Goal: Find specific page/section: Find specific page/section

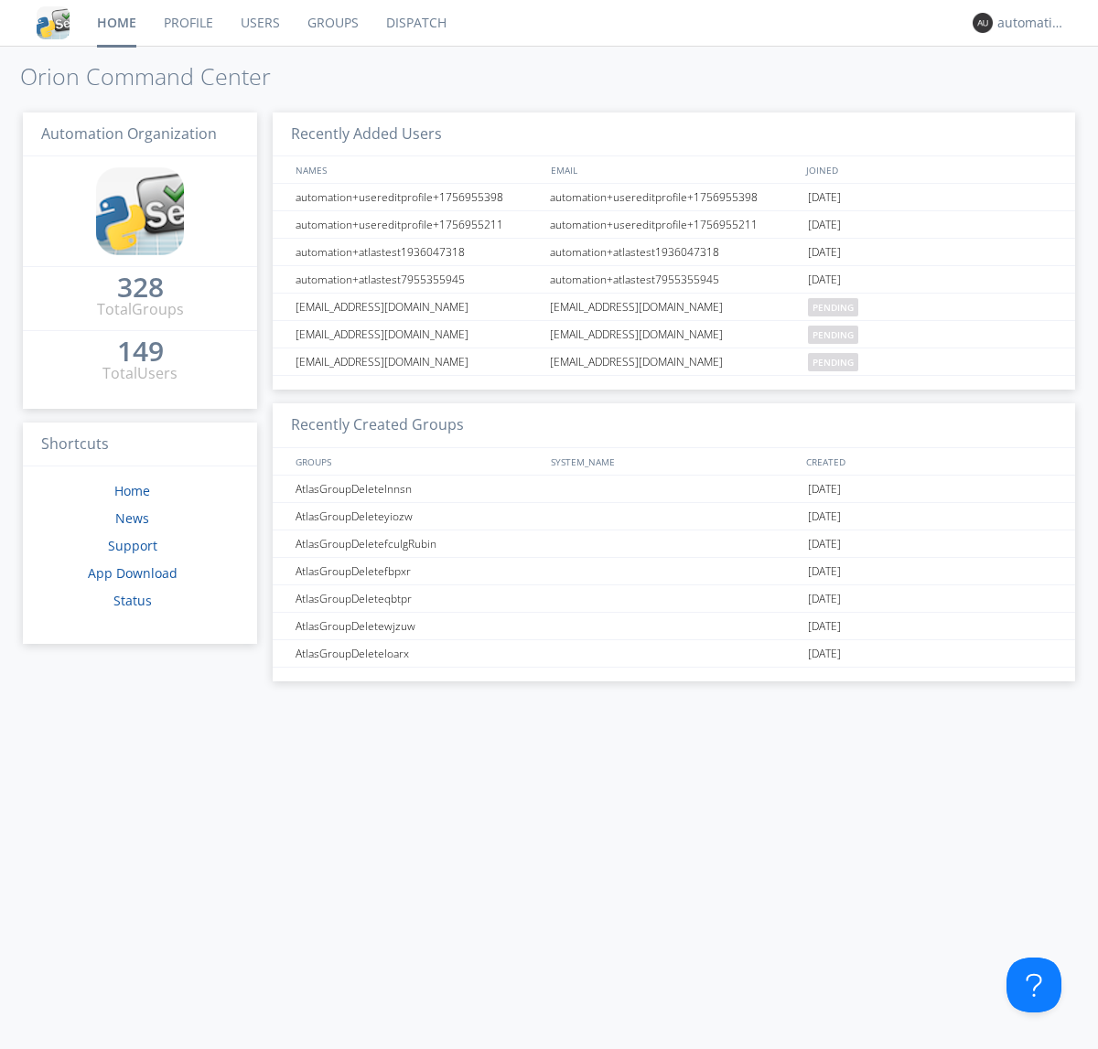
click at [414, 23] on link "Dispatch" at bounding box center [416, 23] width 88 height 46
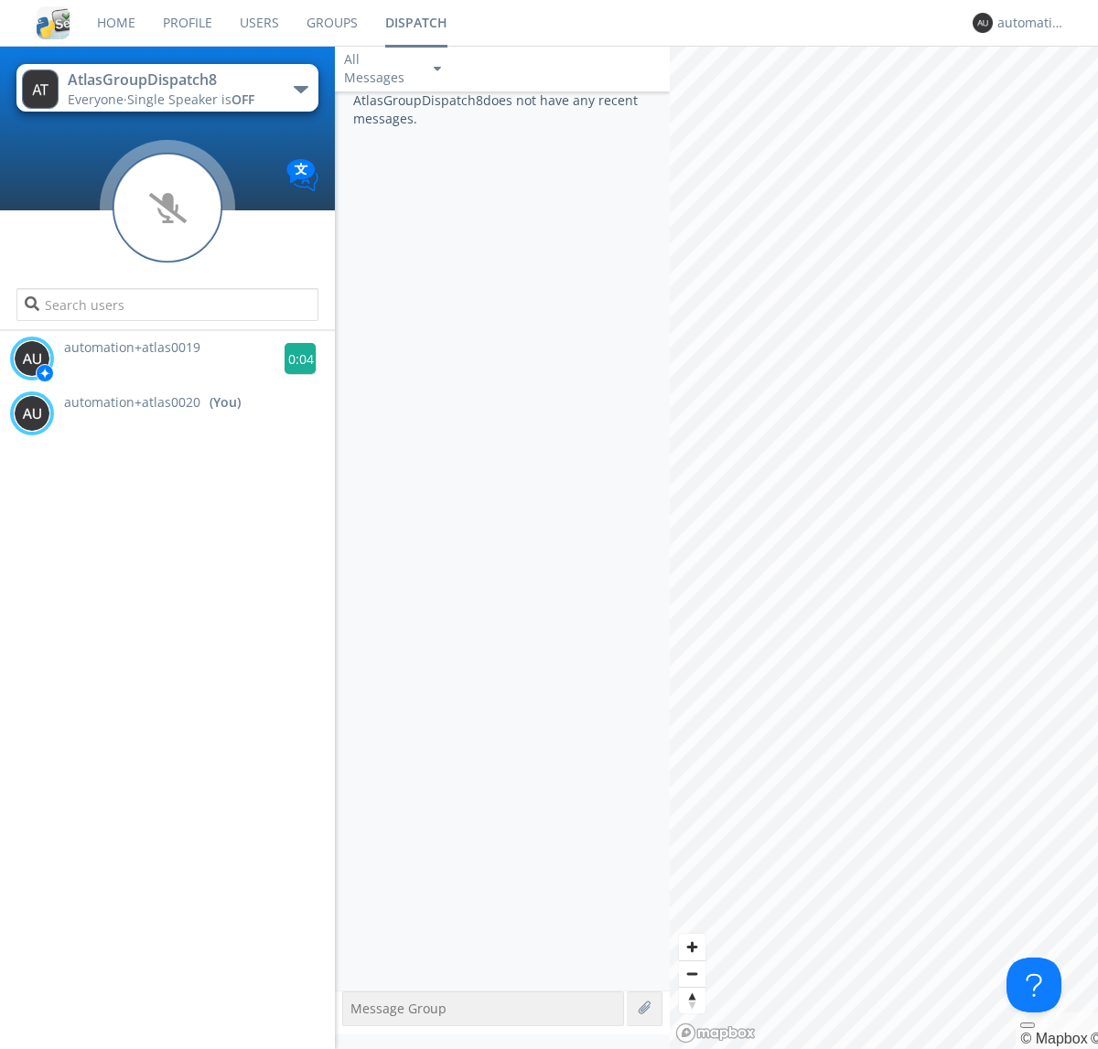
click at [293, 359] on g at bounding box center [301, 359] width 32 height 32
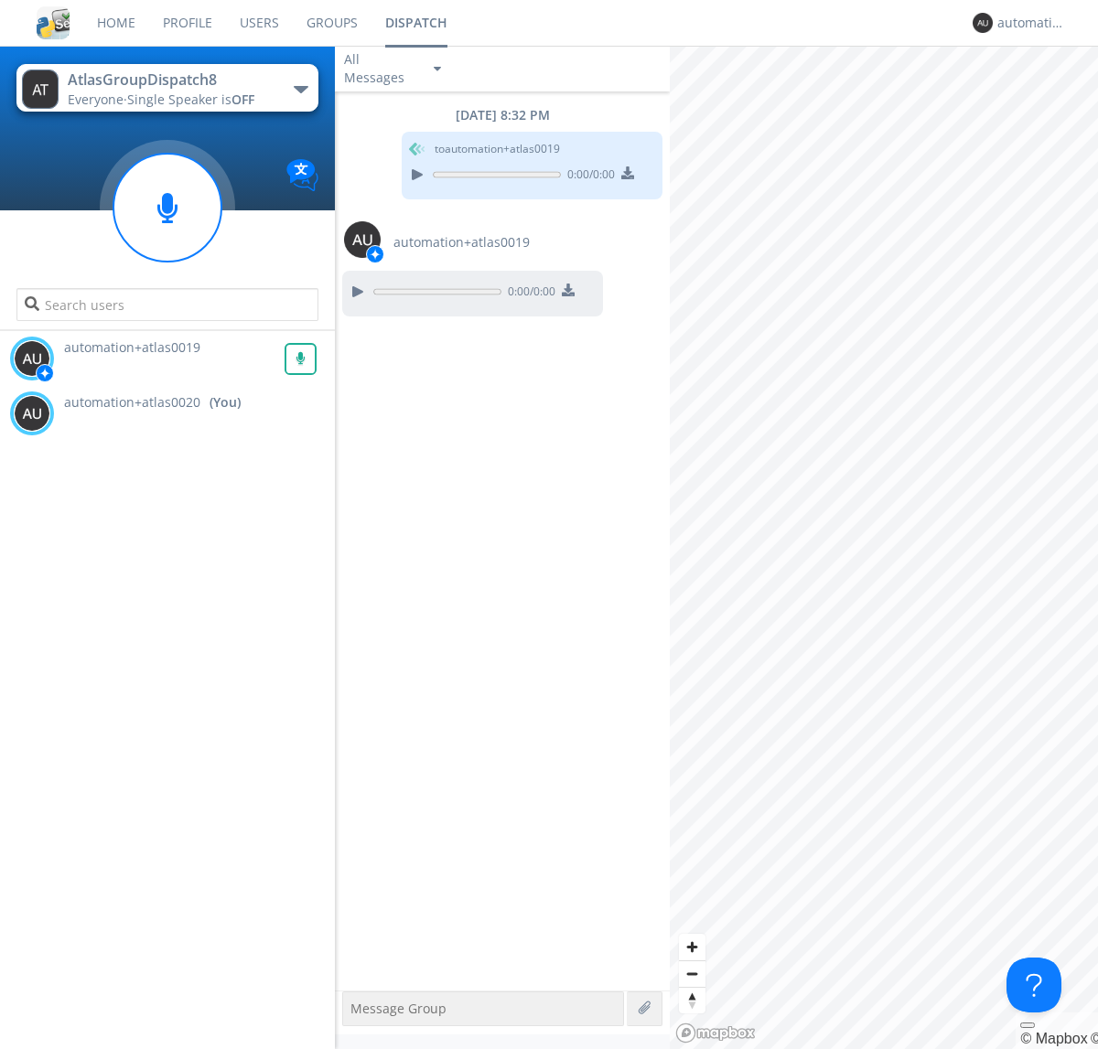
click at [394, 69] on div "All Messages" at bounding box center [380, 68] width 91 height 40
click at [394, 137] on div "Direct Only" at bounding box center [394, 137] width 119 height 31
click at [394, 69] on div "All Messages" at bounding box center [380, 68] width 91 height 40
click at [394, 168] on div "Group Only" at bounding box center [394, 168] width 119 height 31
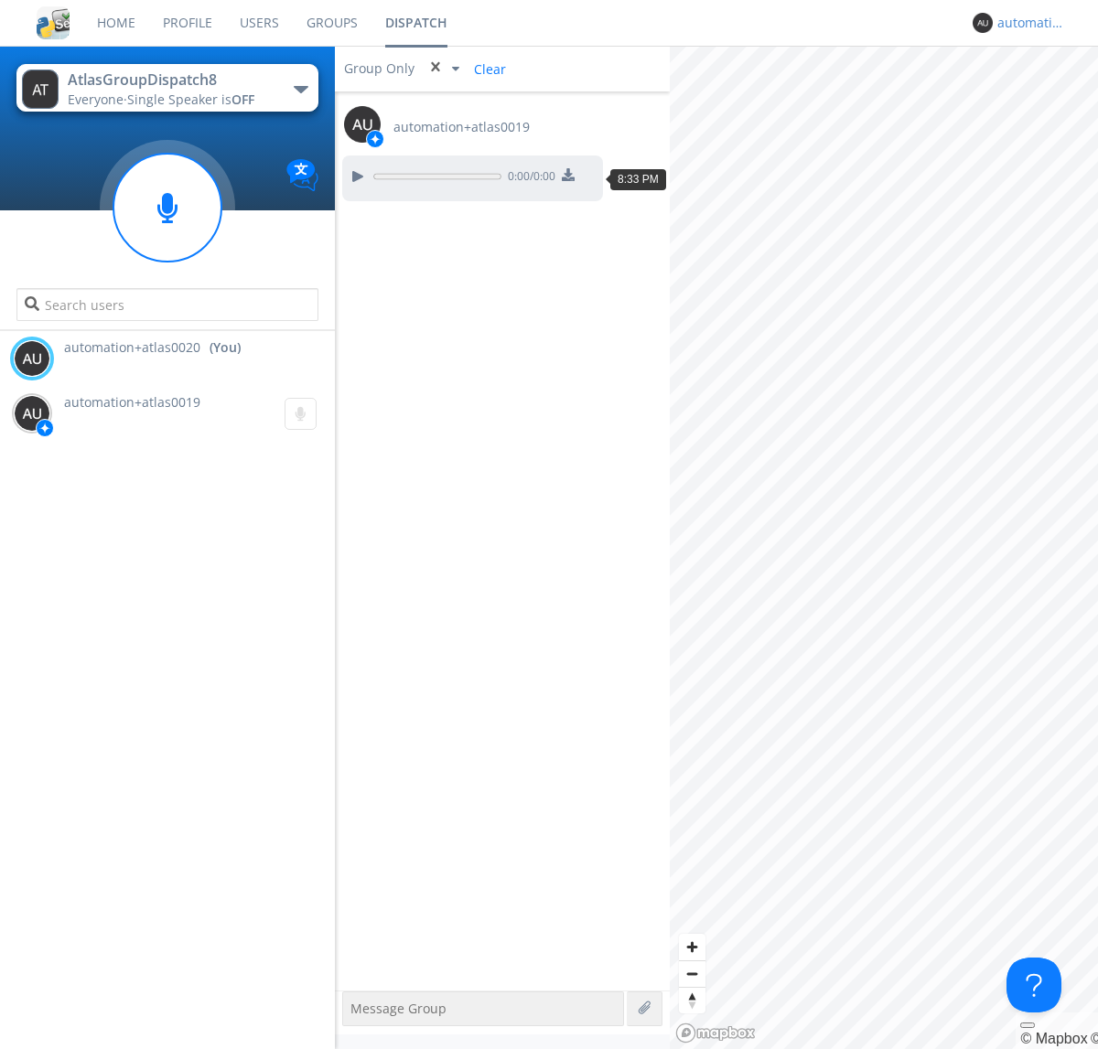
click at [1027, 23] on div "automation+atlas0020" at bounding box center [1031, 23] width 69 height 18
